Goal: Task Accomplishment & Management: Use online tool/utility

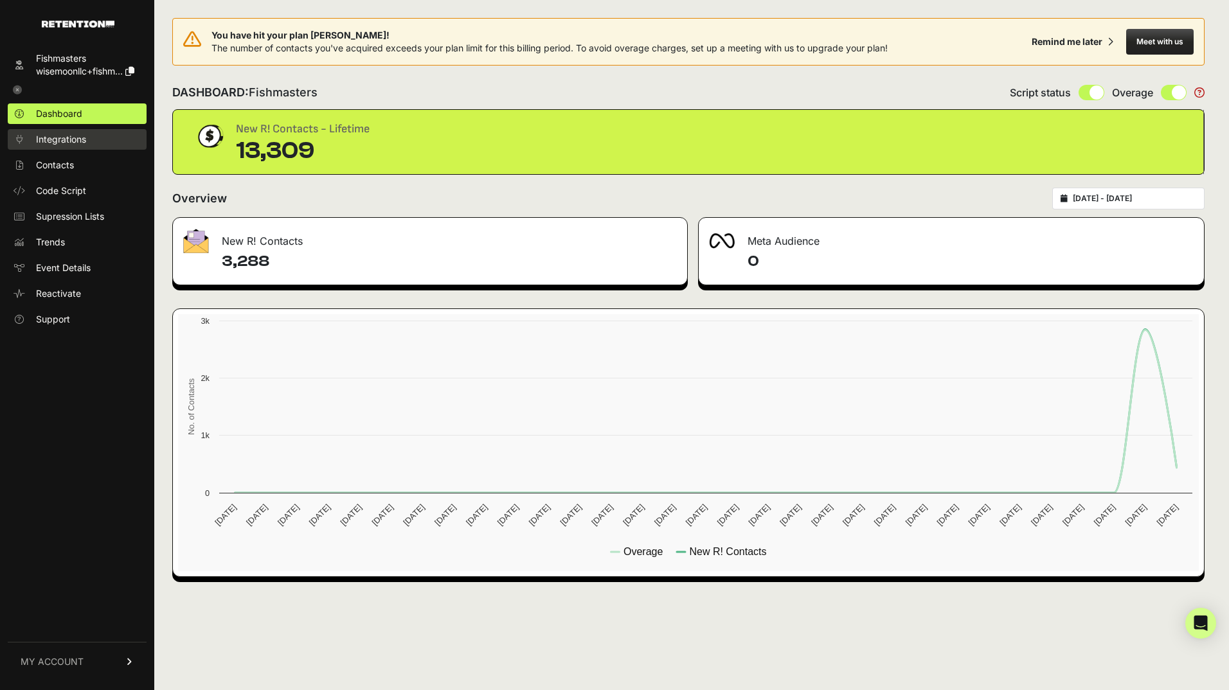
click at [67, 135] on span "Integrations" at bounding box center [61, 139] width 50 height 13
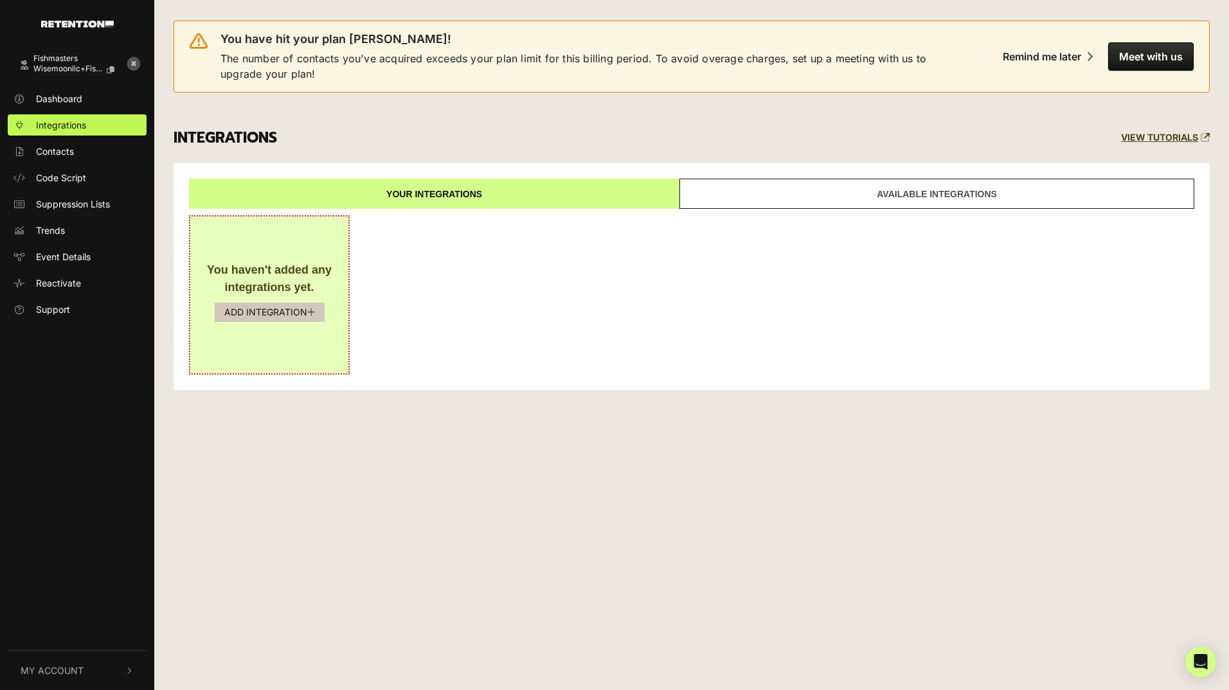
click at [277, 317] on button "ADD INTEGRATION" at bounding box center [270, 312] width 110 height 19
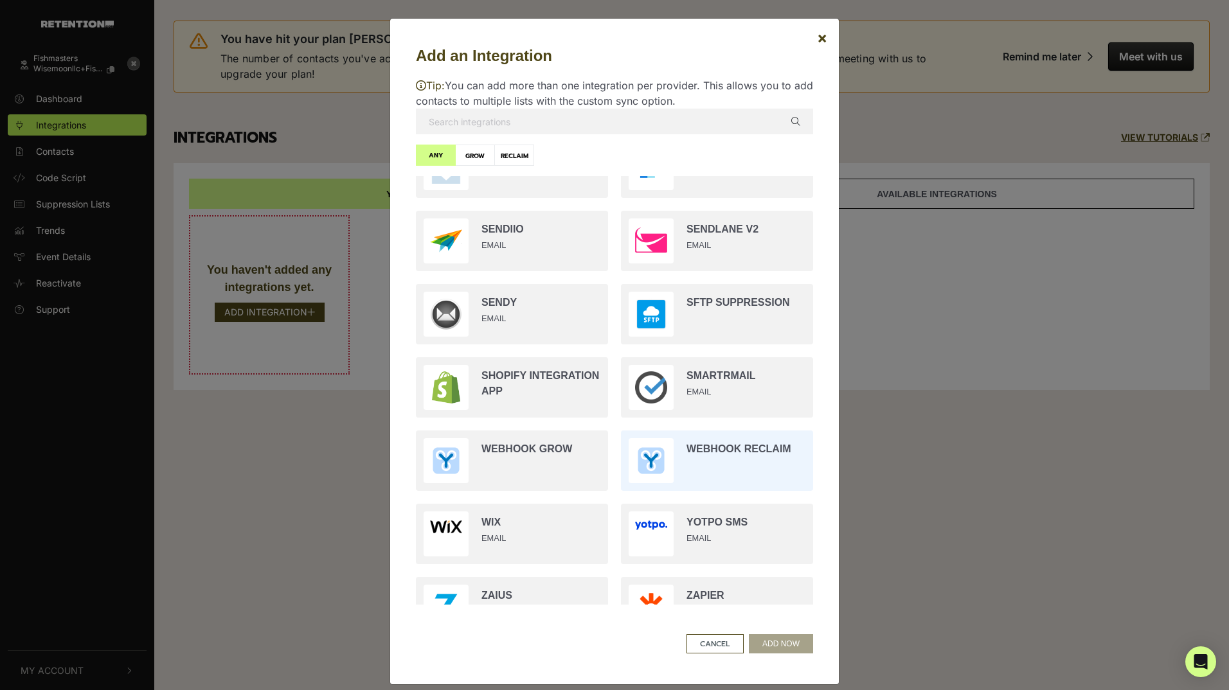
scroll to position [2270, 0]
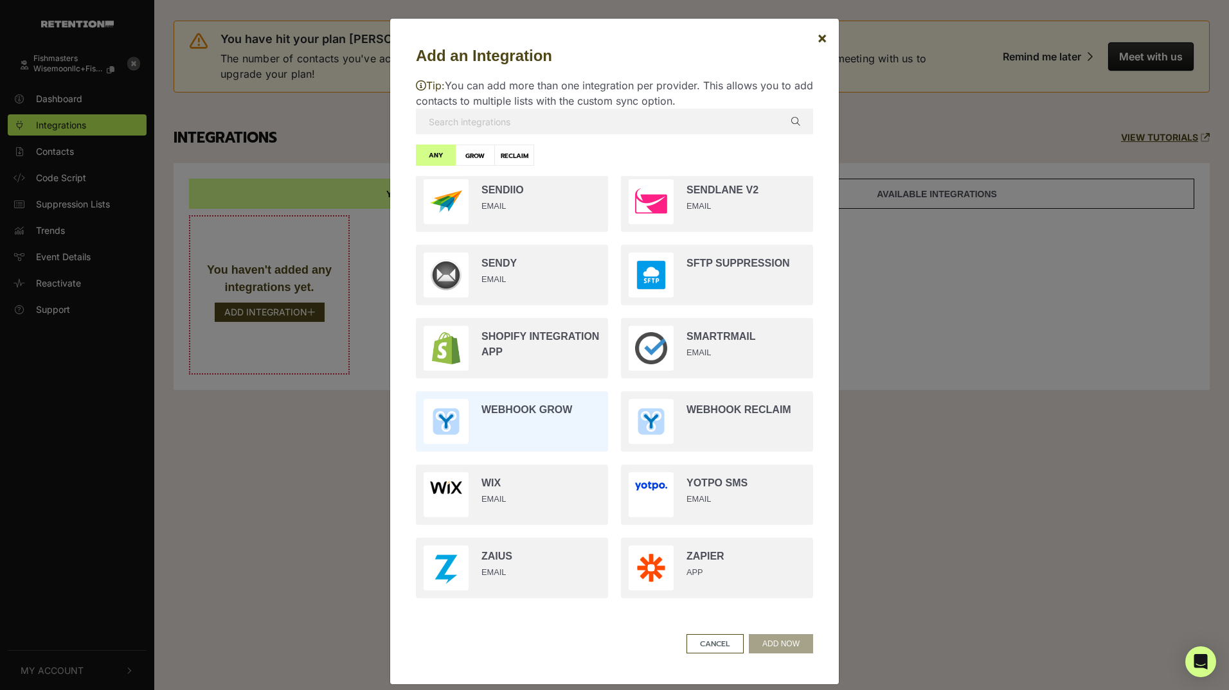
click at [542, 411] on input "radio" at bounding box center [511, 421] width 205 height 73
radio input "true"
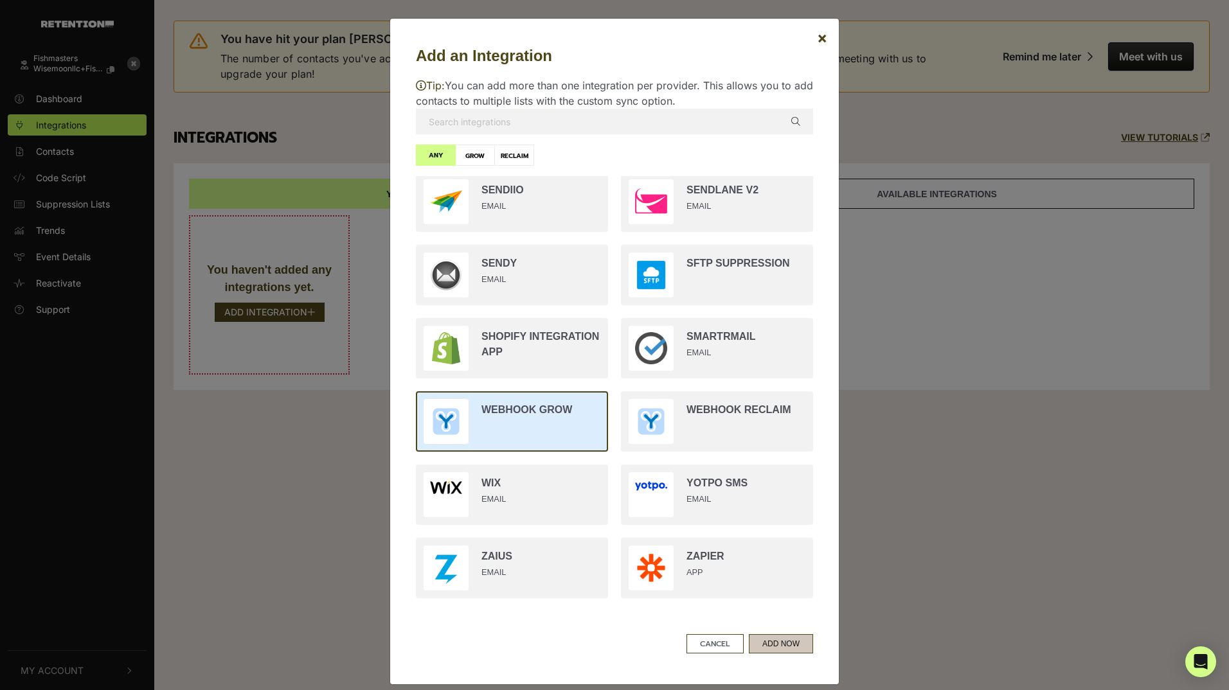
click at [785, 650] on button "ADD NOW" at bounding box center [781, 643] width 64 height 19
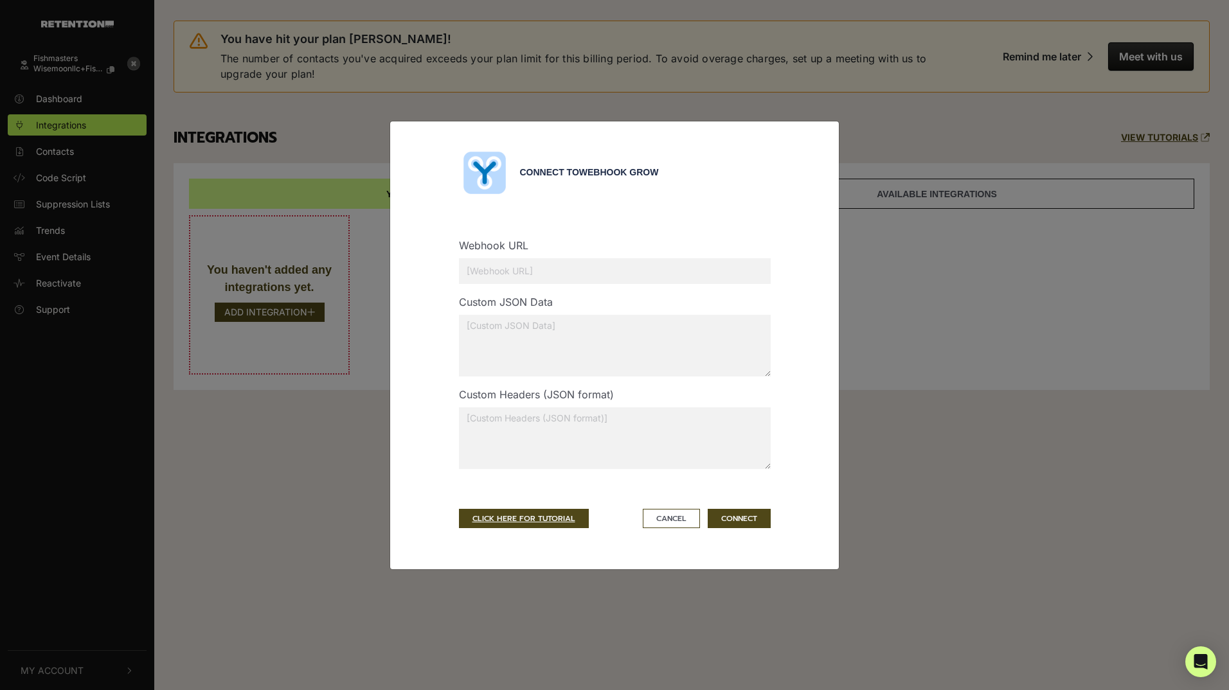
click at [603, 272] on input "text" at bounding box center [615, 271] width 312 height 26
paste input "https://dinnerpairings.com/wp-json/custom-webhook/forward/?key=b73od67s01"
type input "https://dinnerpairings.com/wp-json/custom-webhook/forward/?key=b73od67s01"
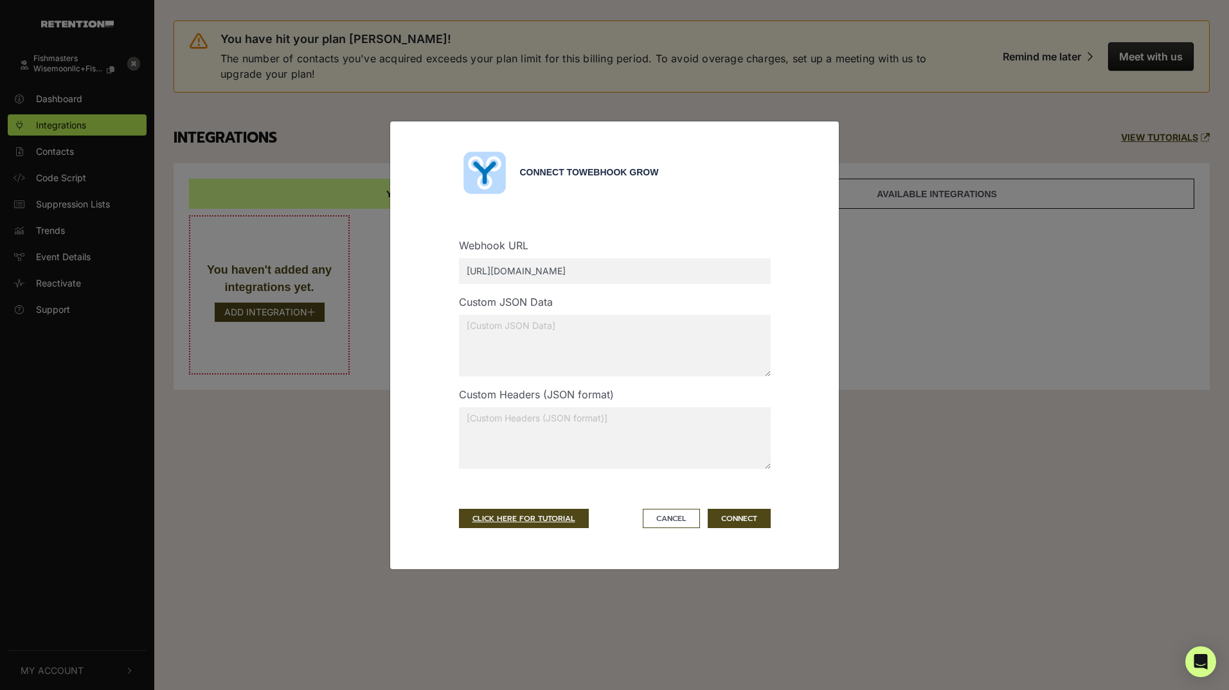
click at [596, 327] on textarea at bounding box center [615, 346] width 312 height 62
paste textarea "{ "apikey": "8LLPNWQOA57LENFLGYST", "list_id": "2068", "comments": "FM" }"
type textarea "{ "apikey": "8LLPNWQOA57LENFLGYST", "list_id": "2068", "comments": "FM" }"
click at [612, 417] on textarea at bounding box center [615, 438] width 312 height 62
paste textarea "{ "Content-Type": "application/json", "Accept": "application/json" }"
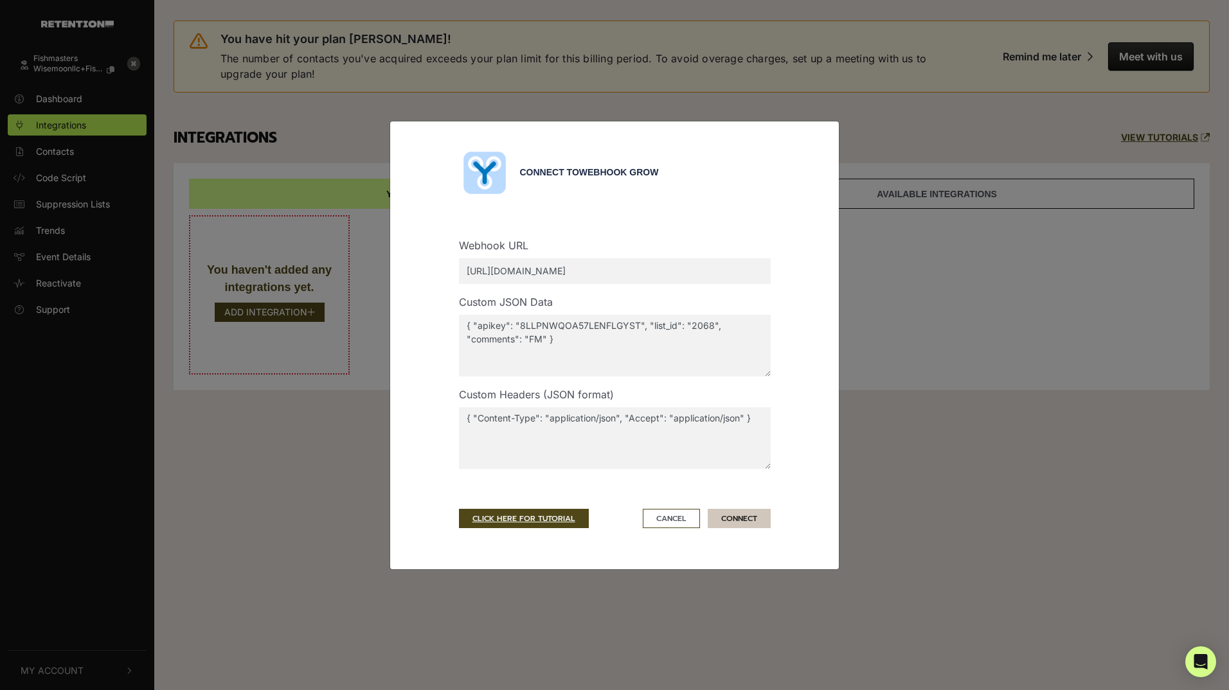
type textarea "{ "Content-Type": "application/json", "Accept": "application/json" }"
click at [748, 520] on button "CONNECT" at bounding box center [739, 518] width 63 height 19
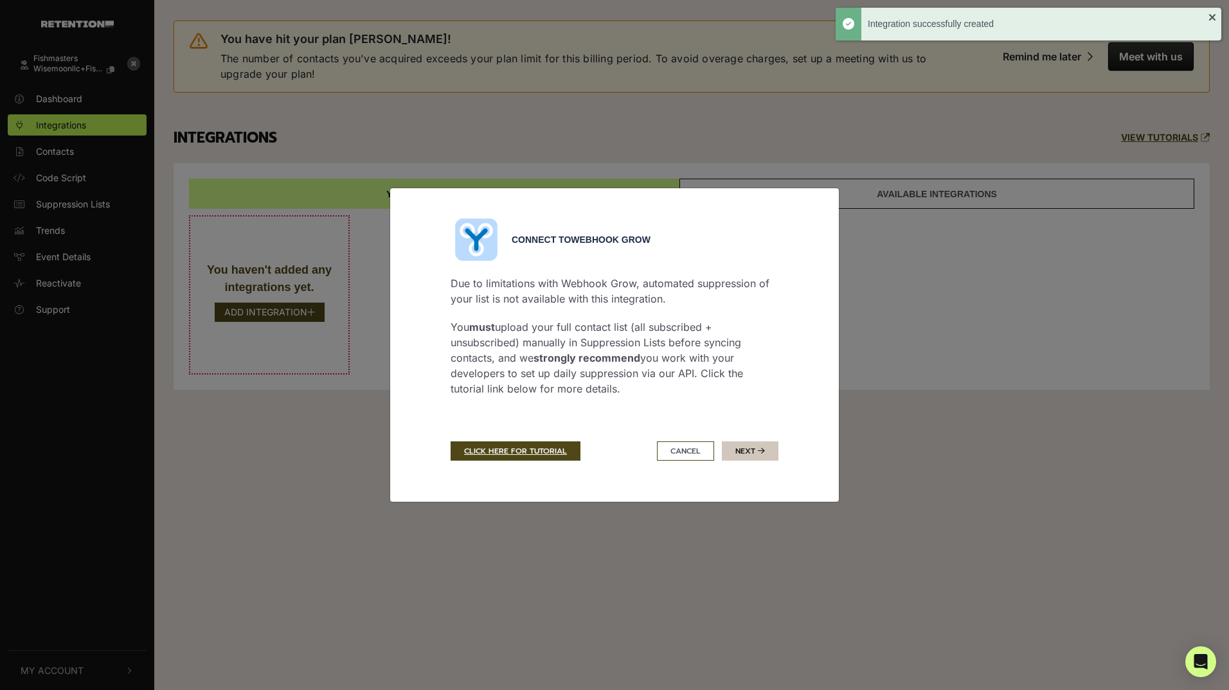
click at [753, 449] on button "Next" at bounding box center [750, 450] width 57 height 19
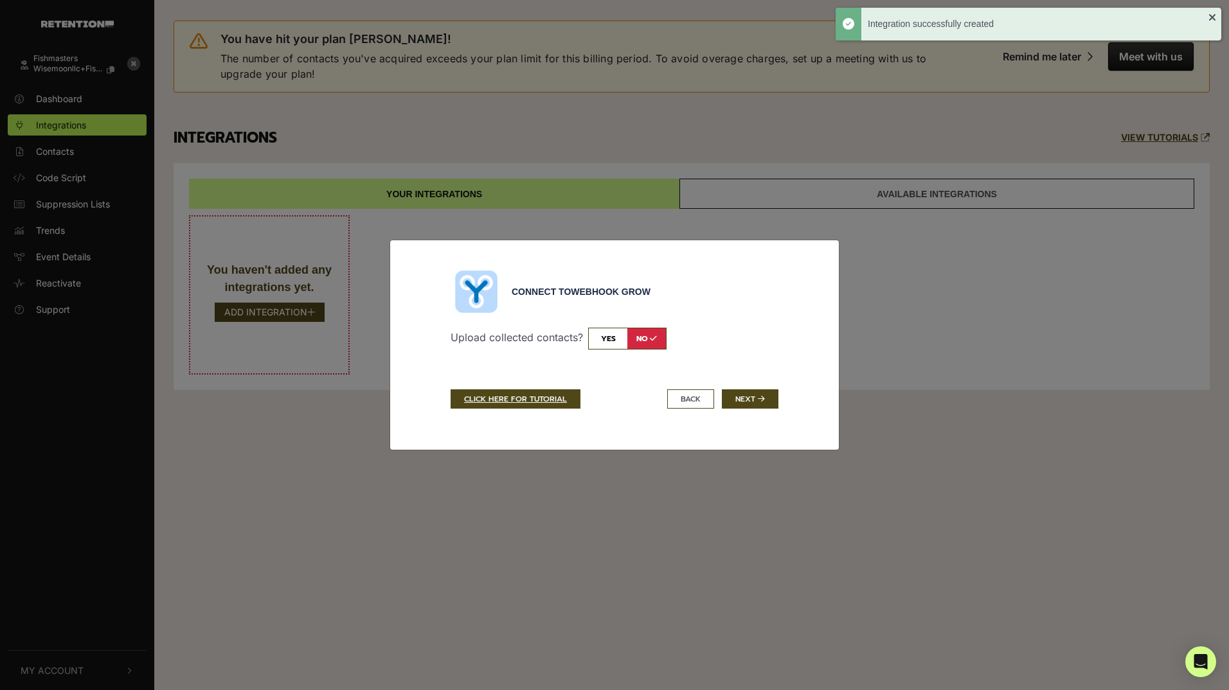
click at [623, 343] on input "checkbox" at bounding box center [627, 339] width 78 height 22
checkbox input "true"
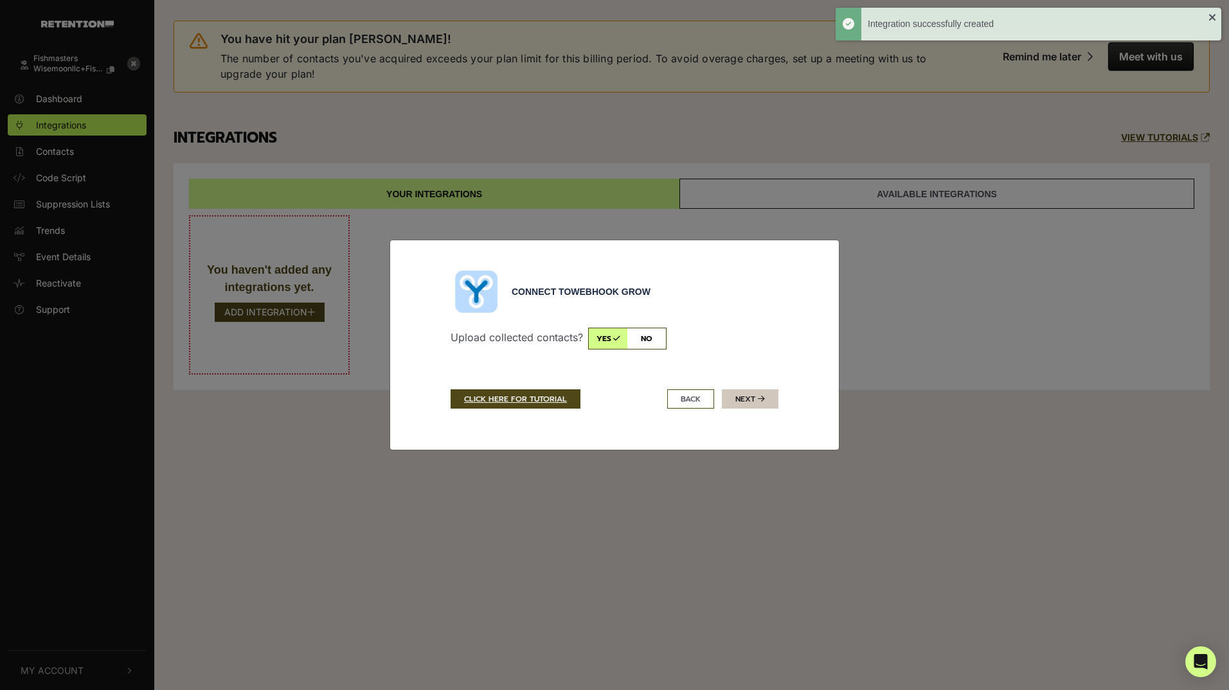
click at [753, 400] on button "Next" at bounding box center [750, 398] width 57 height 19
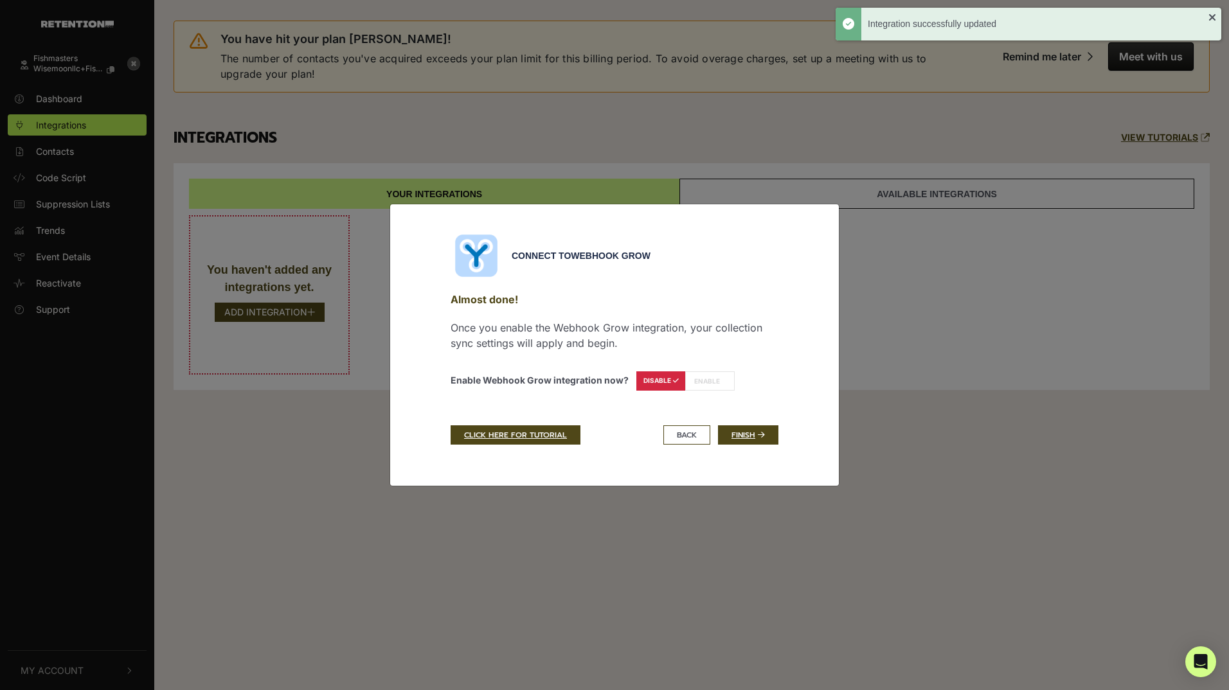
click at [711, 380] on label "ENABLE" at bounding box center [709, 380] width 49 height 19
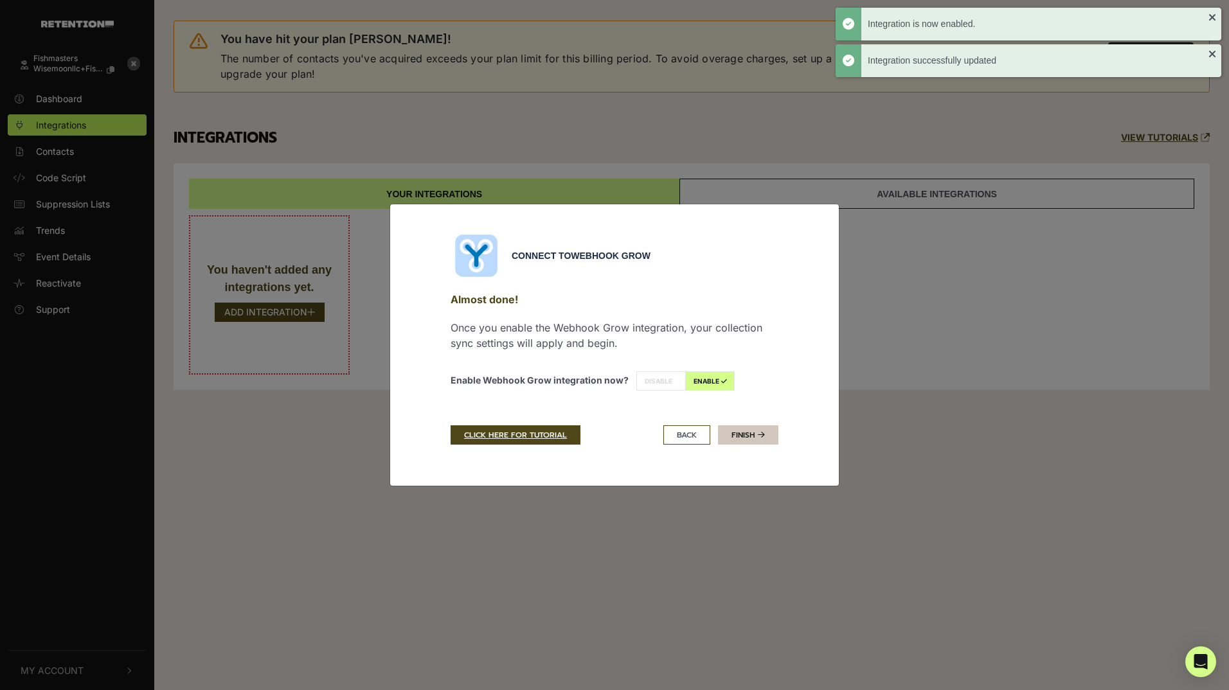
click at [750, 432] on link "Finish" at bounding box center [748, 434] width 60 height 19
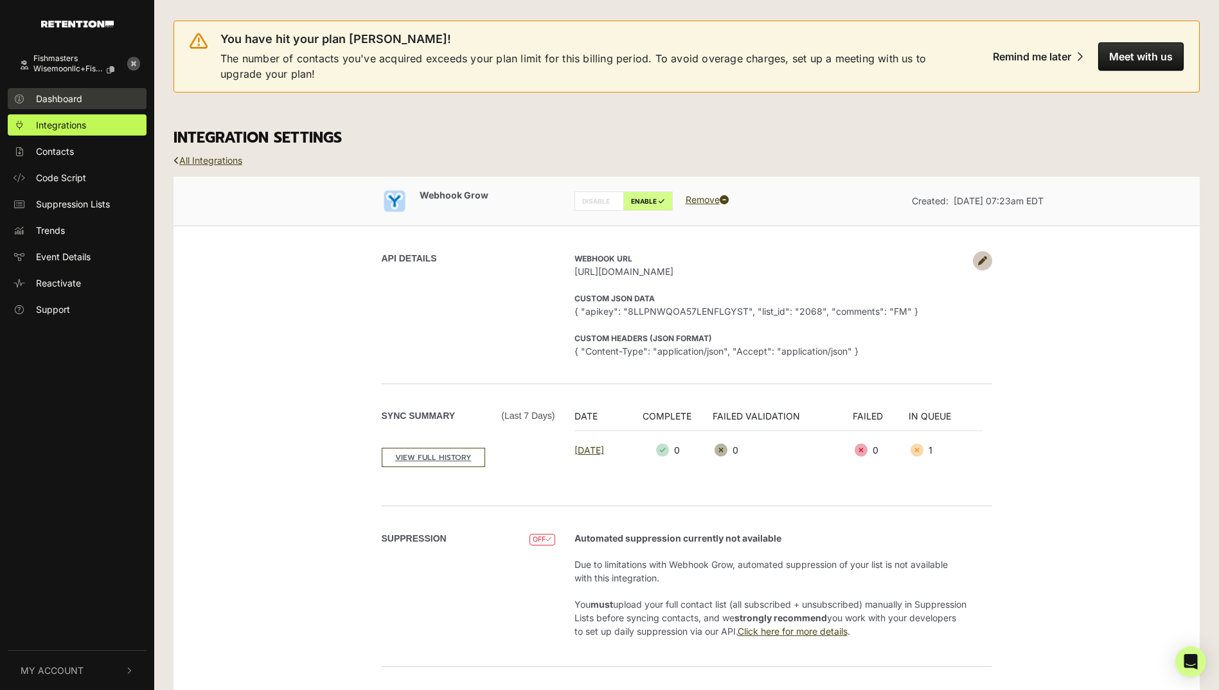
click at [75, 102] on span "Dashboard" at bounding box center [59, 98] width 46 height 13
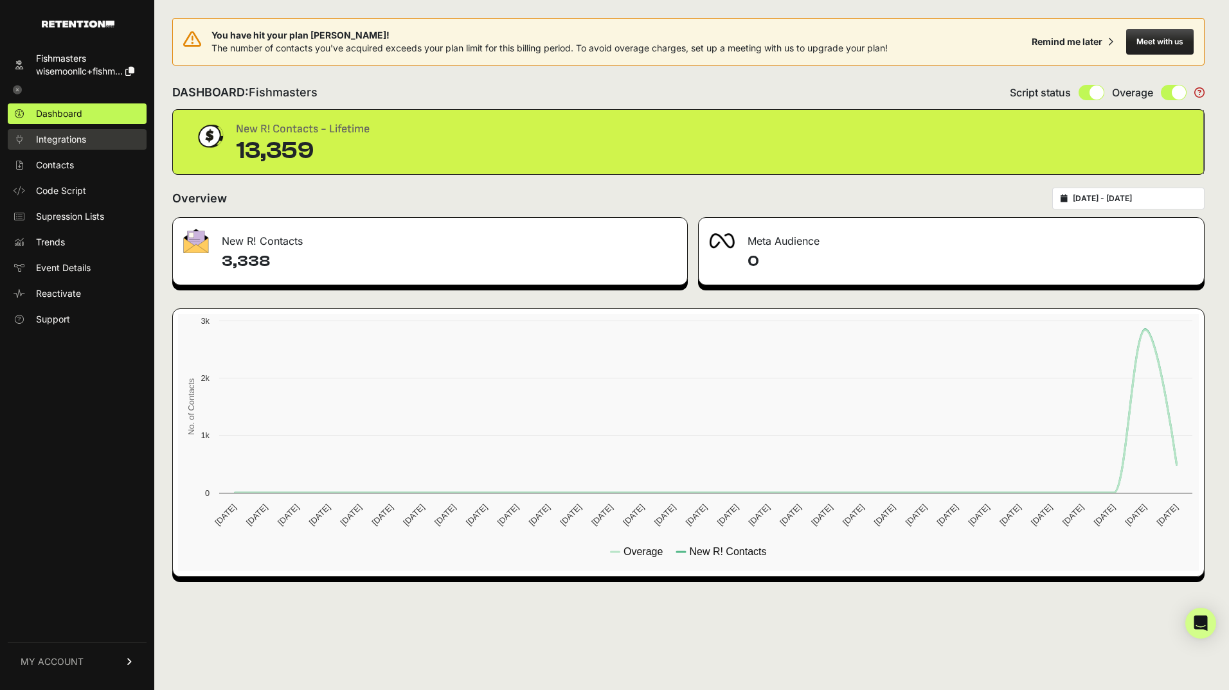
click at [67, 137] on span "Integrations" at bounding box center [61, 139] width 50 height 13
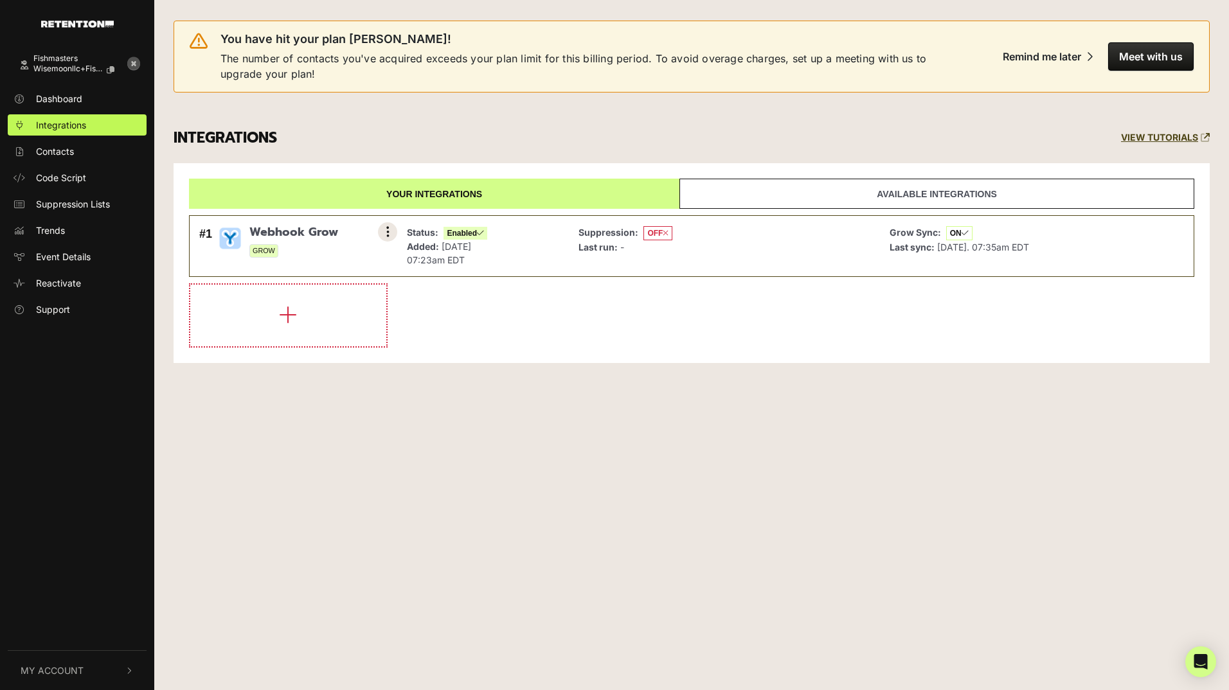
click at [382, 230] on button at bounding box center [387, 231] width 19 height 19
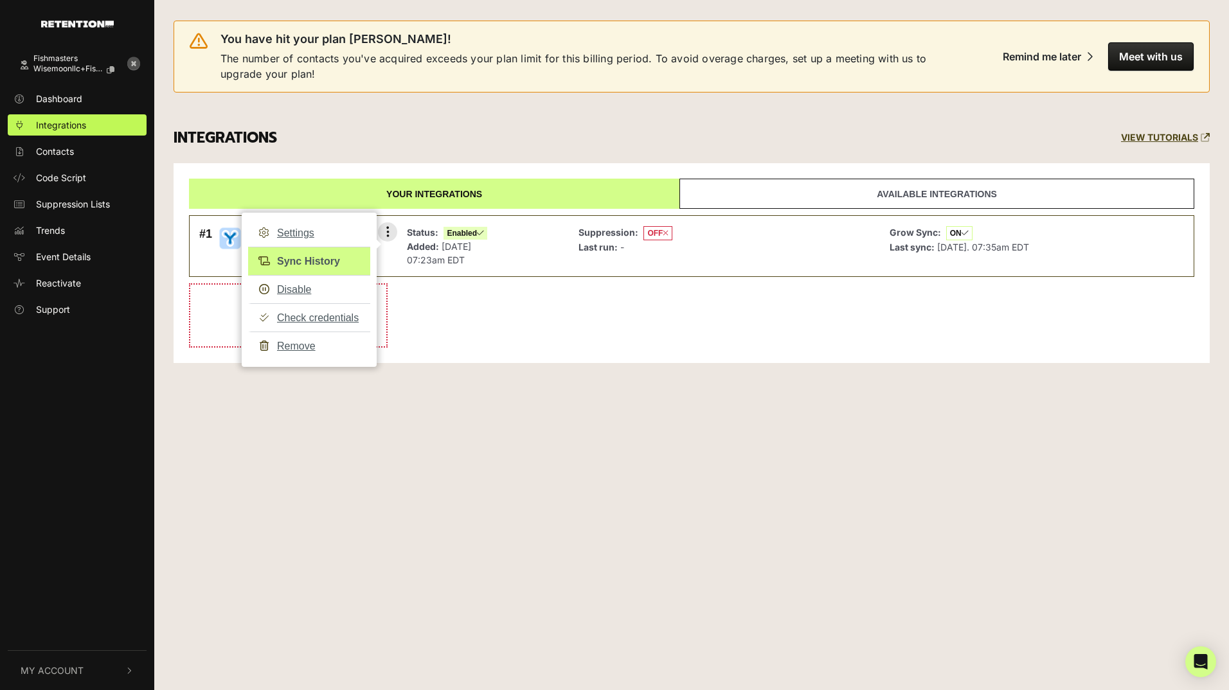
click at [319, 258] on link "Sync History" at bounding box center [309, 261] width 122 height 29
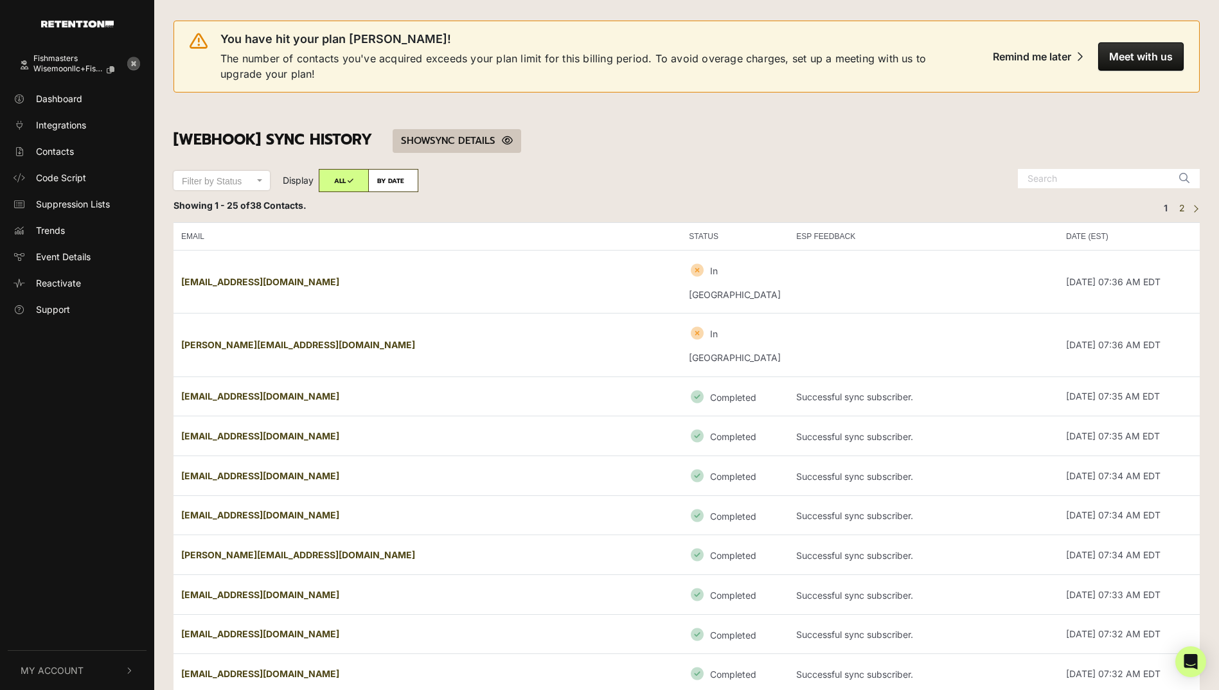
click at [437, 143] on link "SHOW HIDE SYNC DETAILS" at bounding box center [457, 141] width 129 height 24
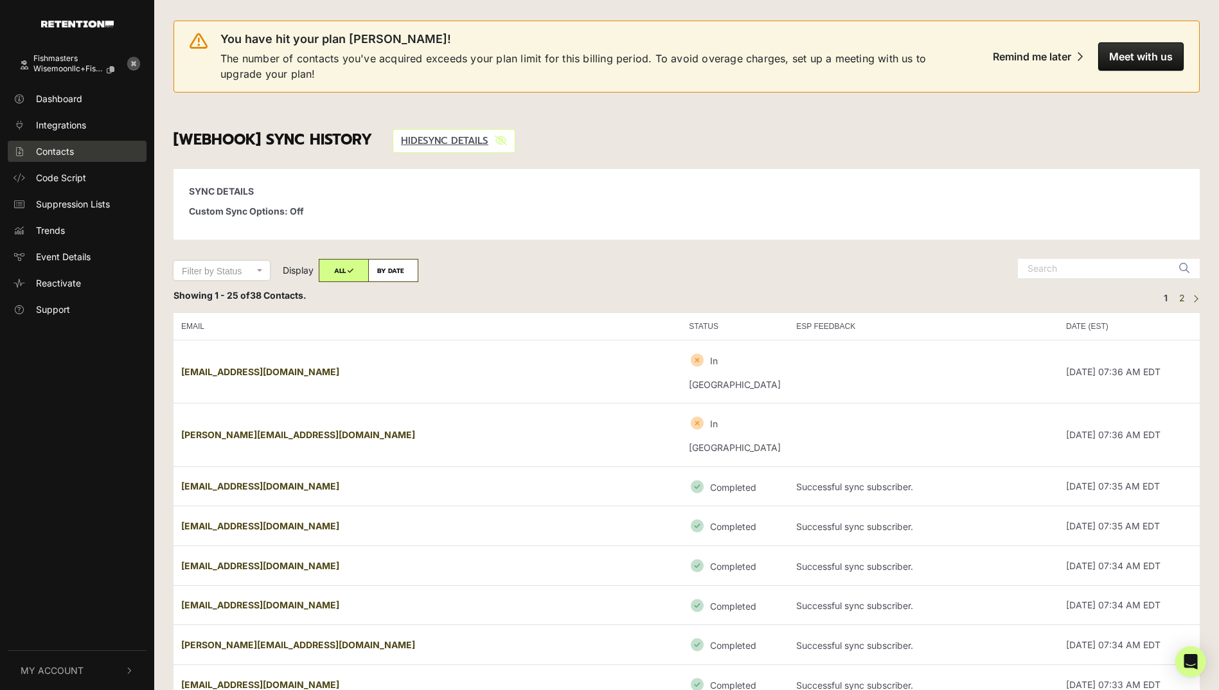
click at [75, 155] on link "Contacts" at bounding box center [77, 151] width 139 height 21
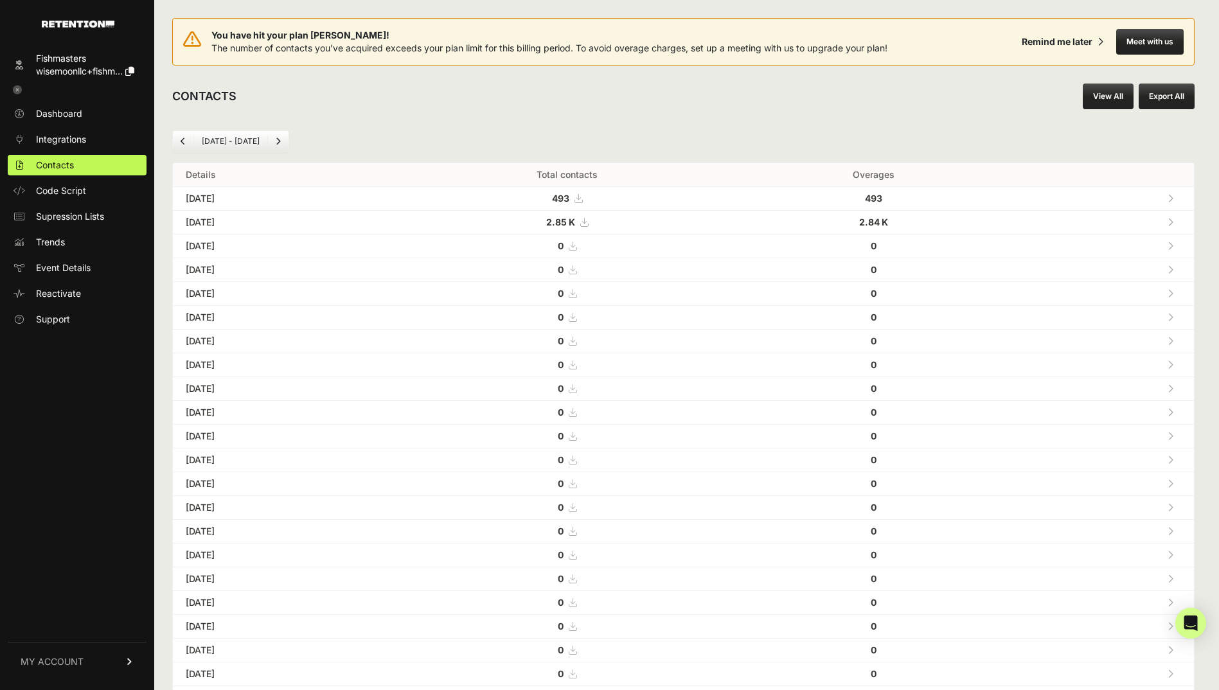
click at [588, 224] on icon at bounding box center [584, 222] width 8 height 9
click at [80, 131] on link "Integrations" at bounding box center [77, 139] width 139 height 21
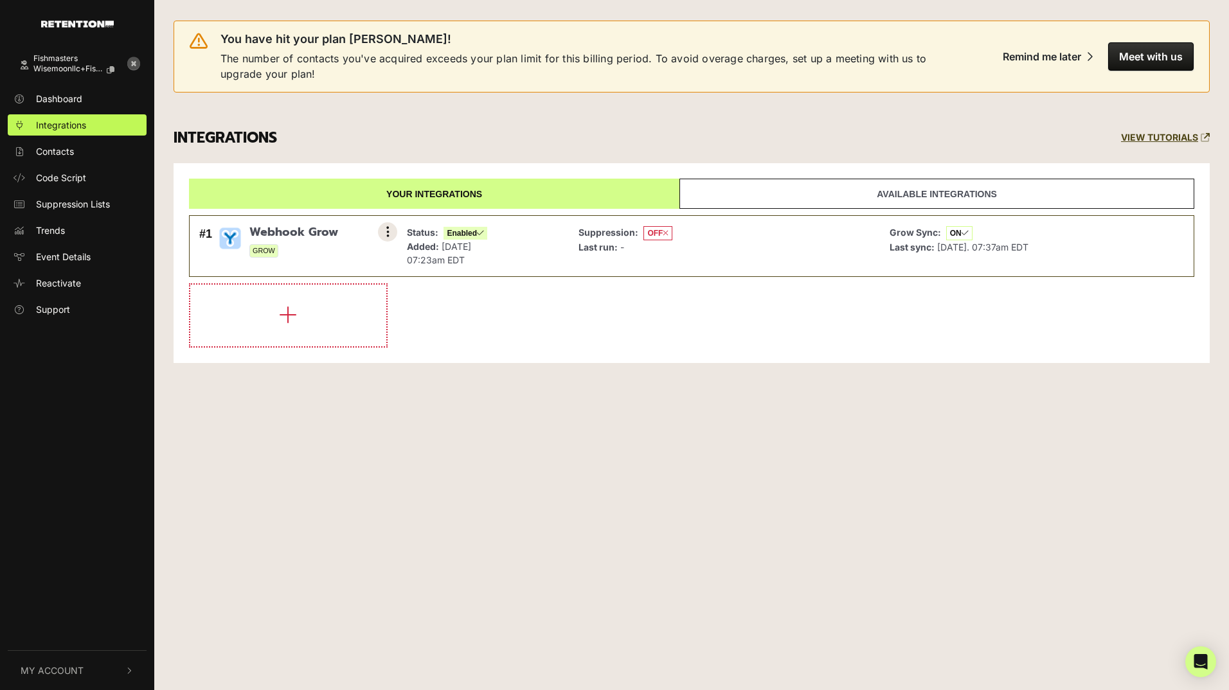
click at [389, 231] on icon at bounding box center [387, 232] width 3 height 13
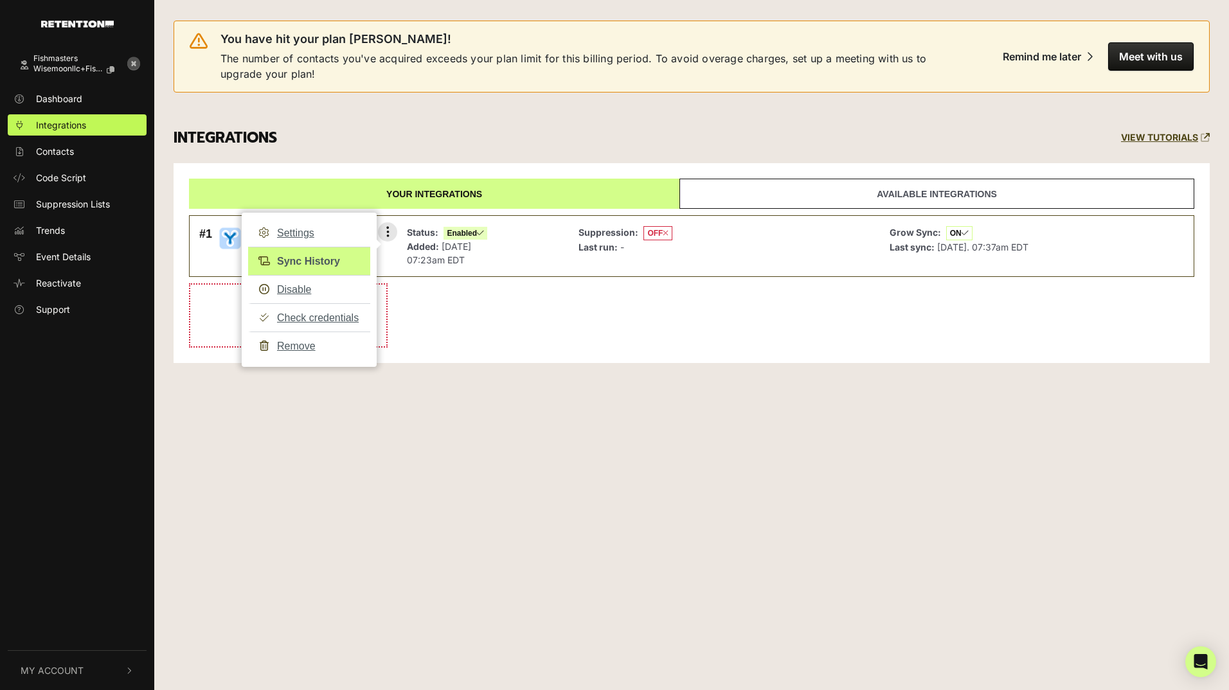
click at [323, 258] on link "Sync History" at bounding box center [309, 261] width 122 height 29
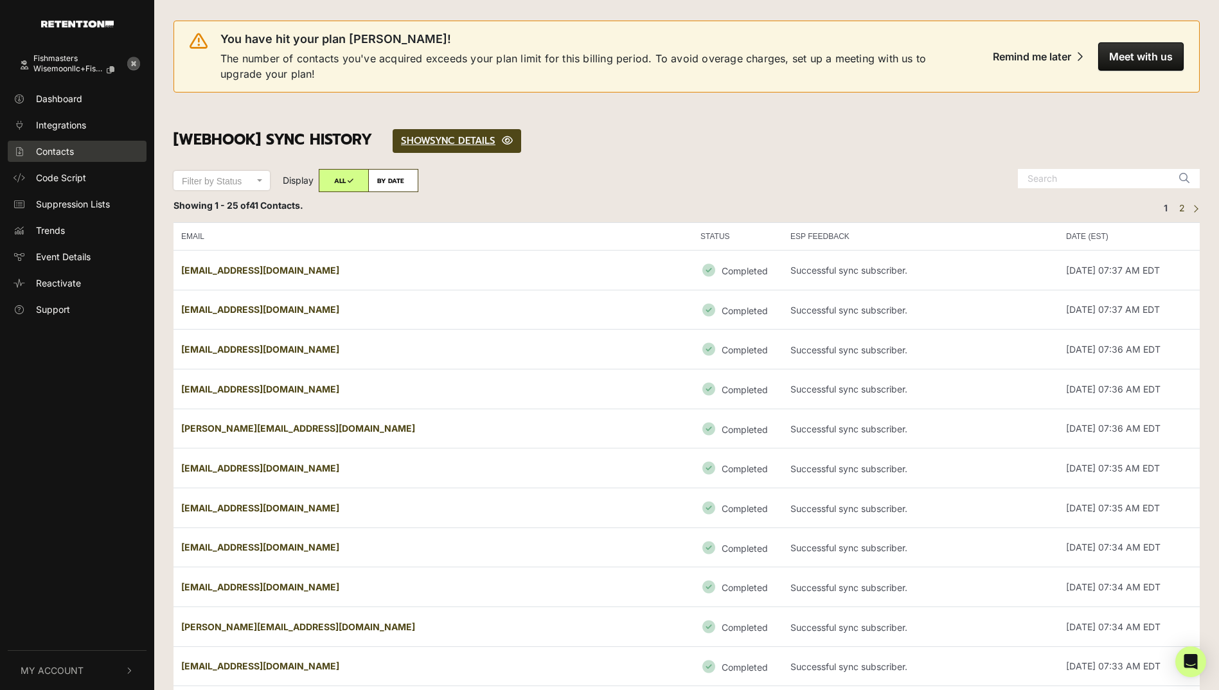
click at [64, 147] on span "Contacts" at bounding box center [55, 151] width 38 height 13
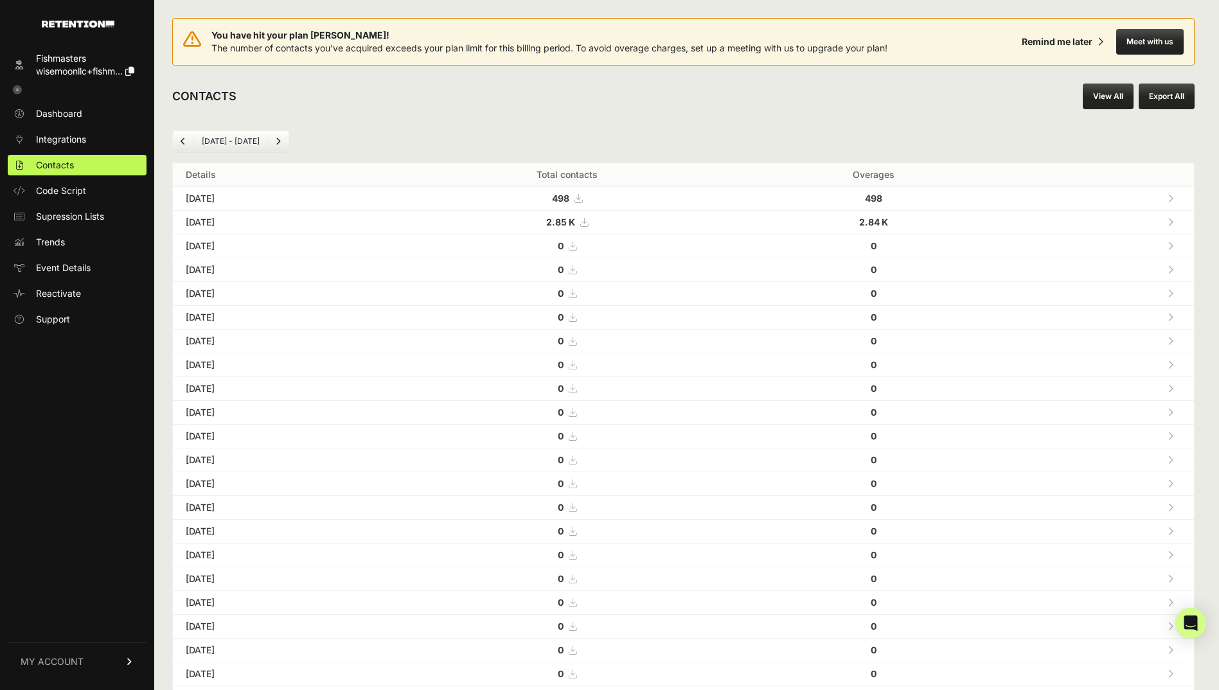
click at [582, 196] on icon at bounding box center [579, 198] width 8 height 9
